Goal: Navigation & Orientation: Find specific page/section

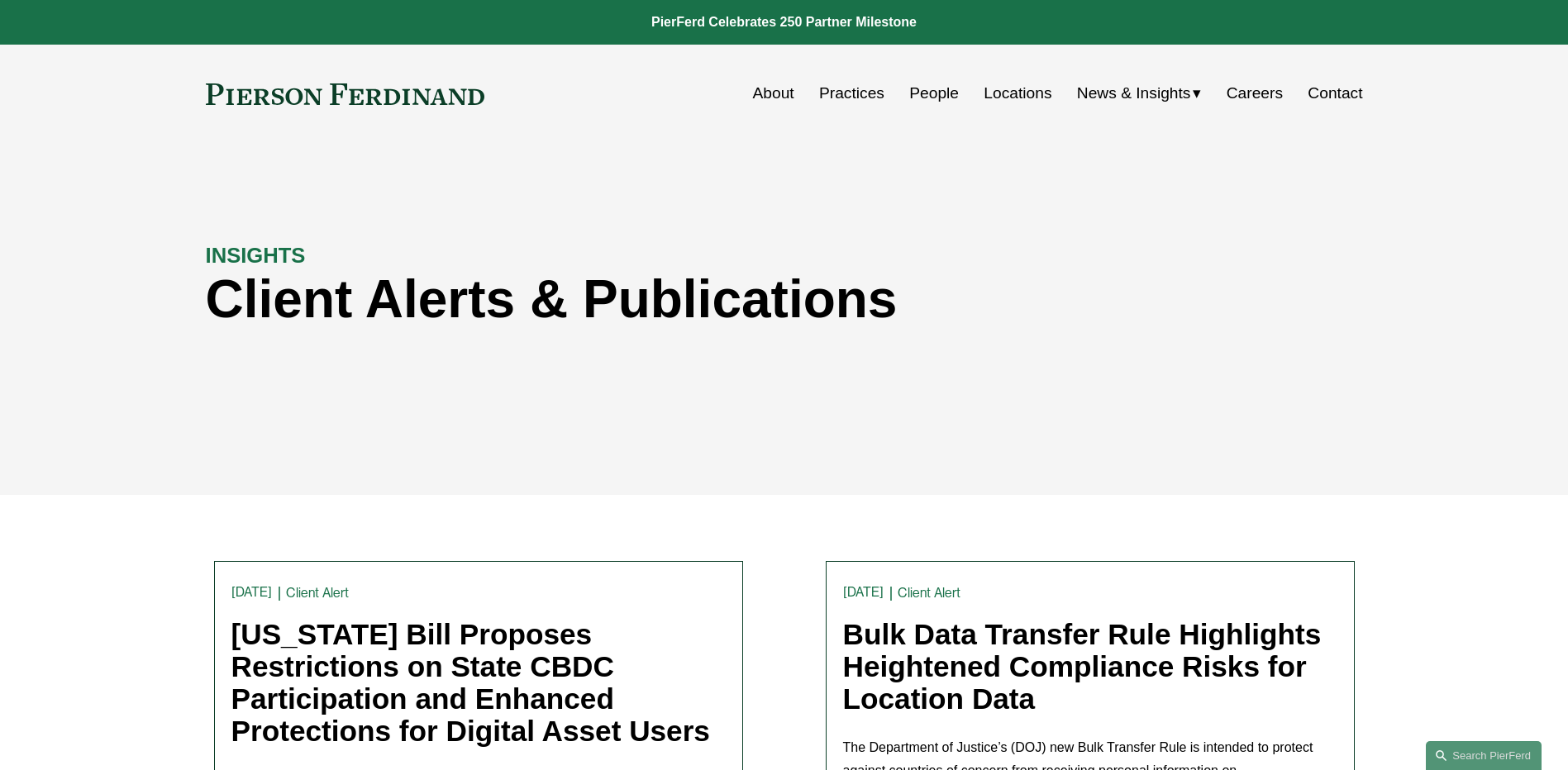
drag, startPoint x: 0, startPoint y: 0, endPoint x: 927, endPoint y: 92, distance: 931.6
click at [927, 92] on link "People" at bounding box center [934, 93] width 50 height 32
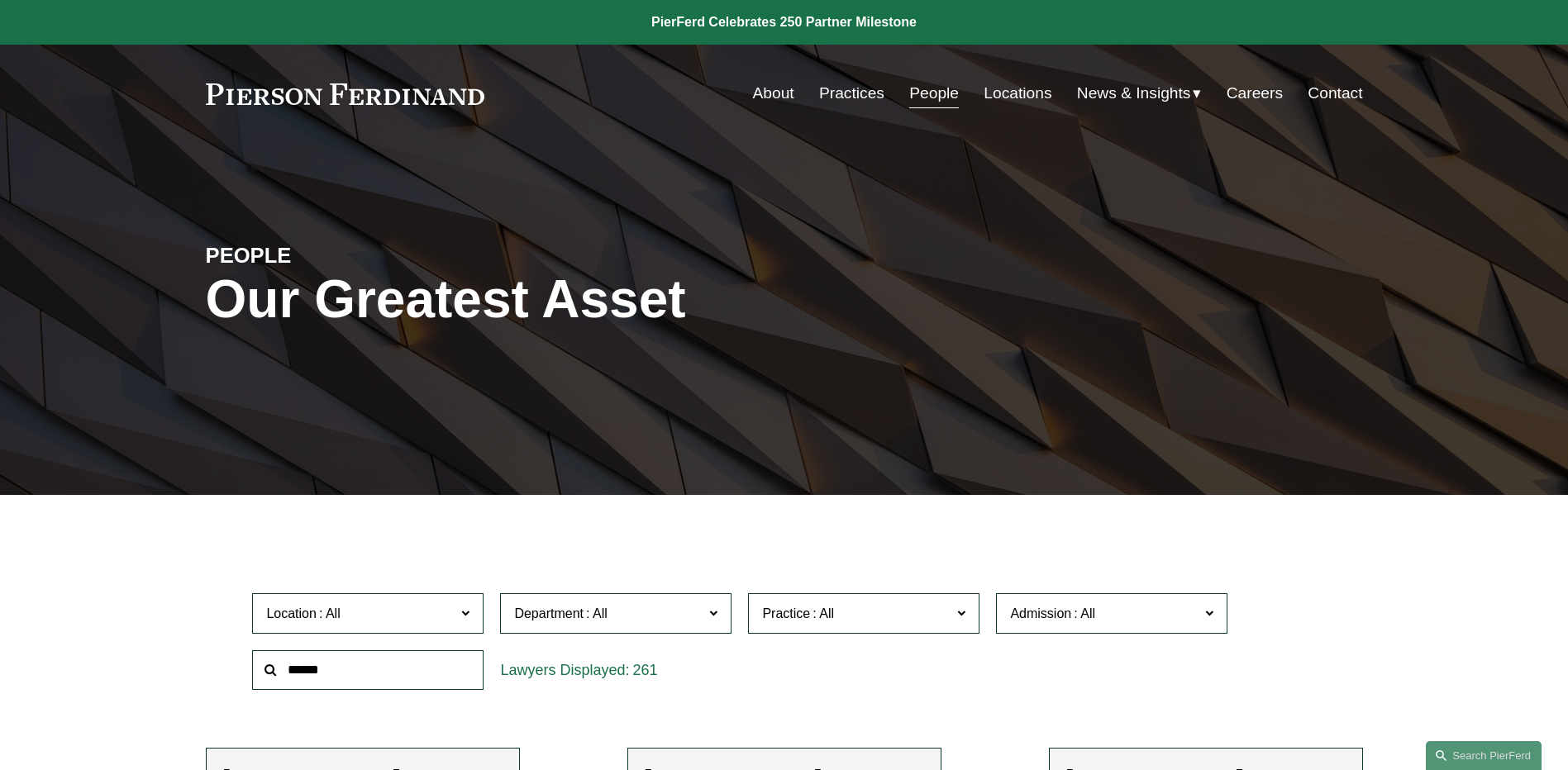
click at [0, 0] on span "News" at bounding box center [0, 0] width 0 height 0
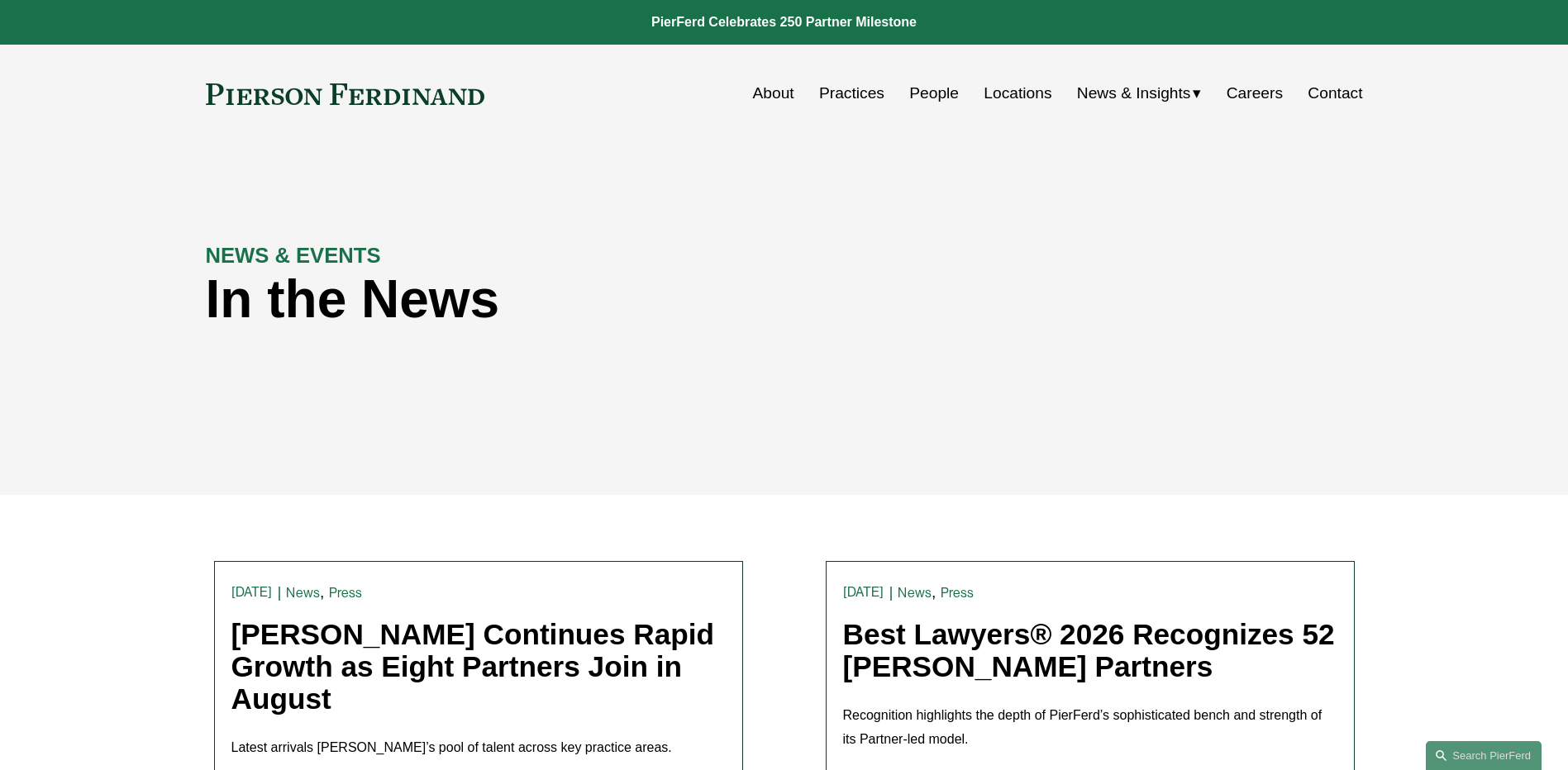
click at [944, 400] on div "NEWS & EVENTS In the News" at bounding box center [784, 318] width 1568 height 249
